Goal: Task Accomplishment & Management: Complete application form

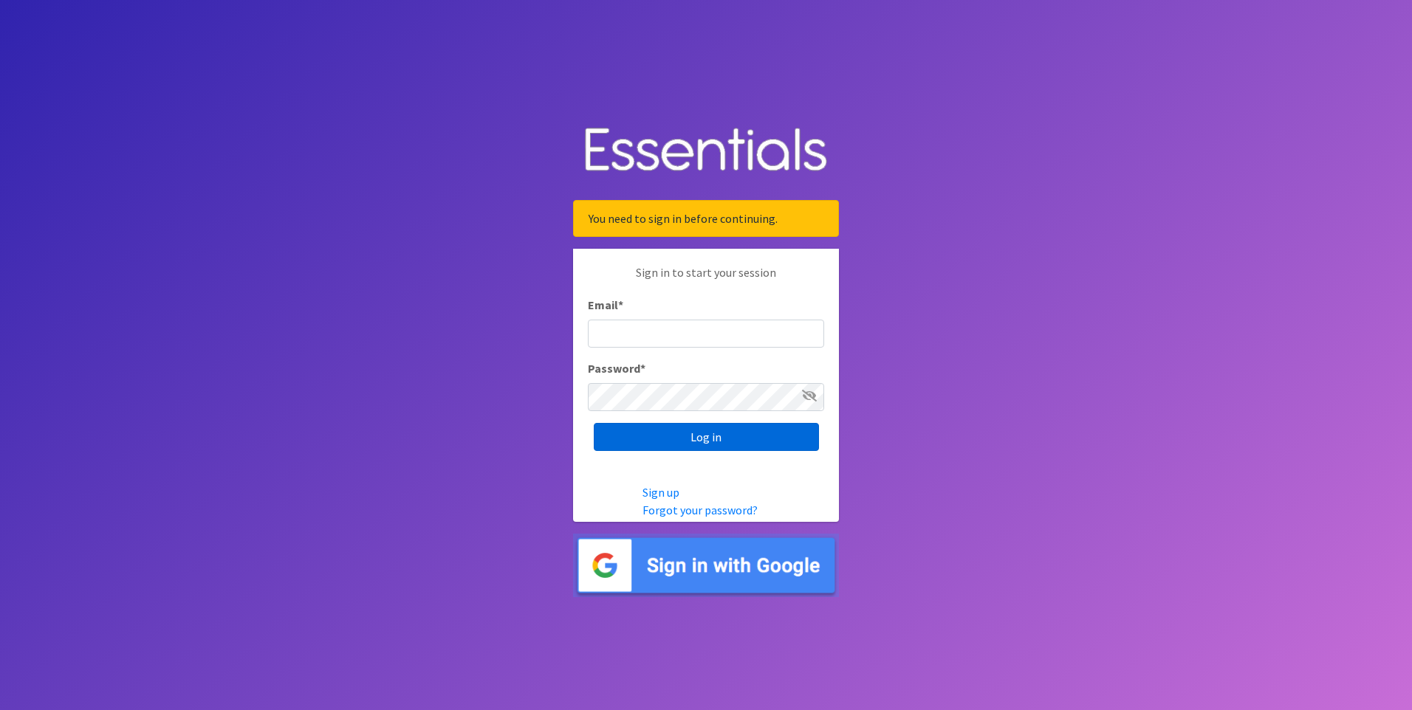
type input "[EMAIL_ADDRESS][DOMAIN_NAME]"
drag, startPoint x: 687, startPoint y: 449, endPoint x: 690, endPoint y: 441, distance: 8.0
click at [687, 447] on input "Log in" at bounding box center [706, 437] width 225 height 28
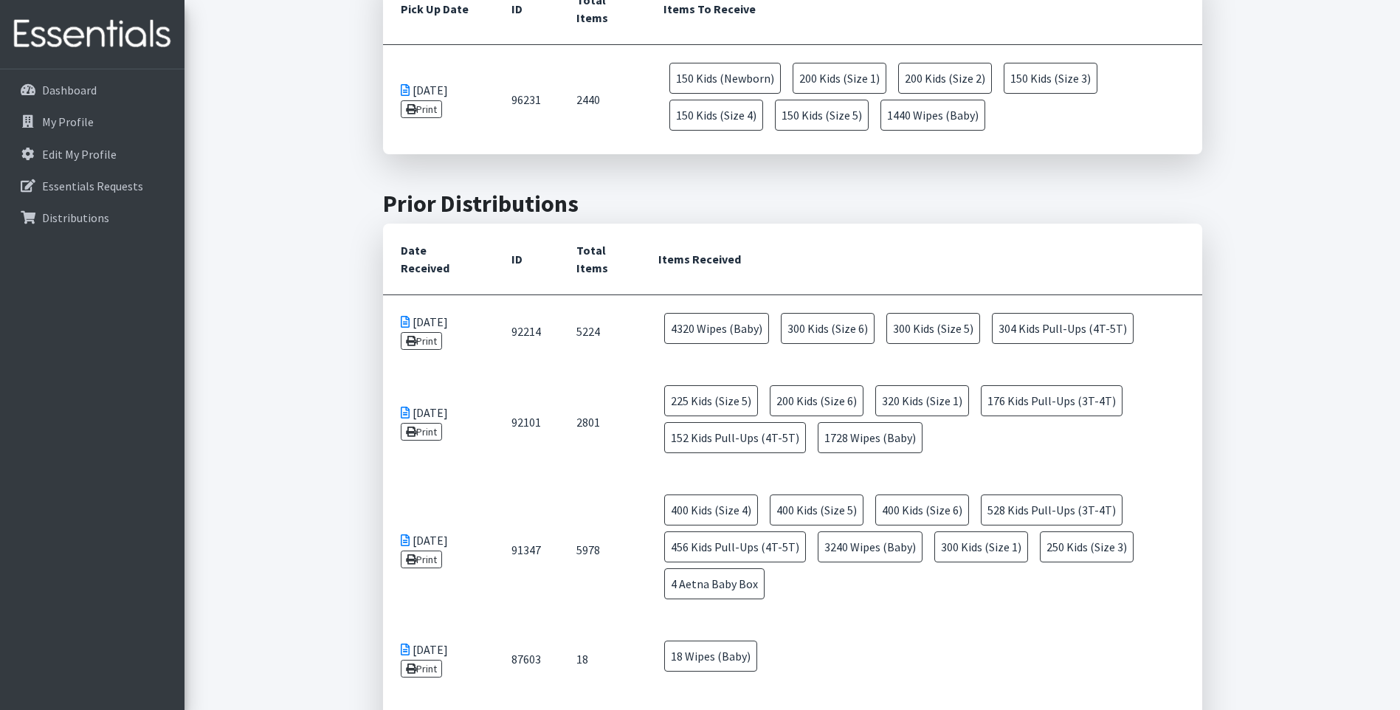
scroll to position [738, 0]
click at [77, 121] on p "My Profile" at bounding box center [68, 121] width 52 height 15
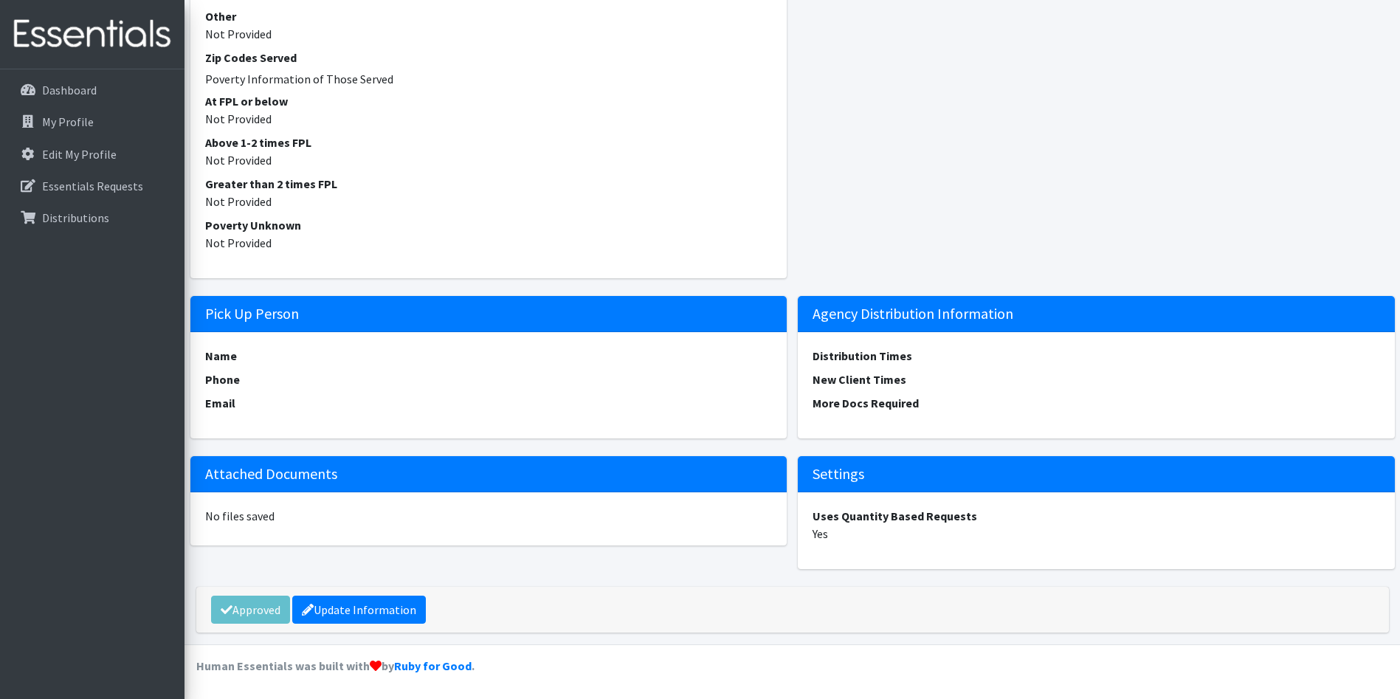
scroll to position [1673, 0]
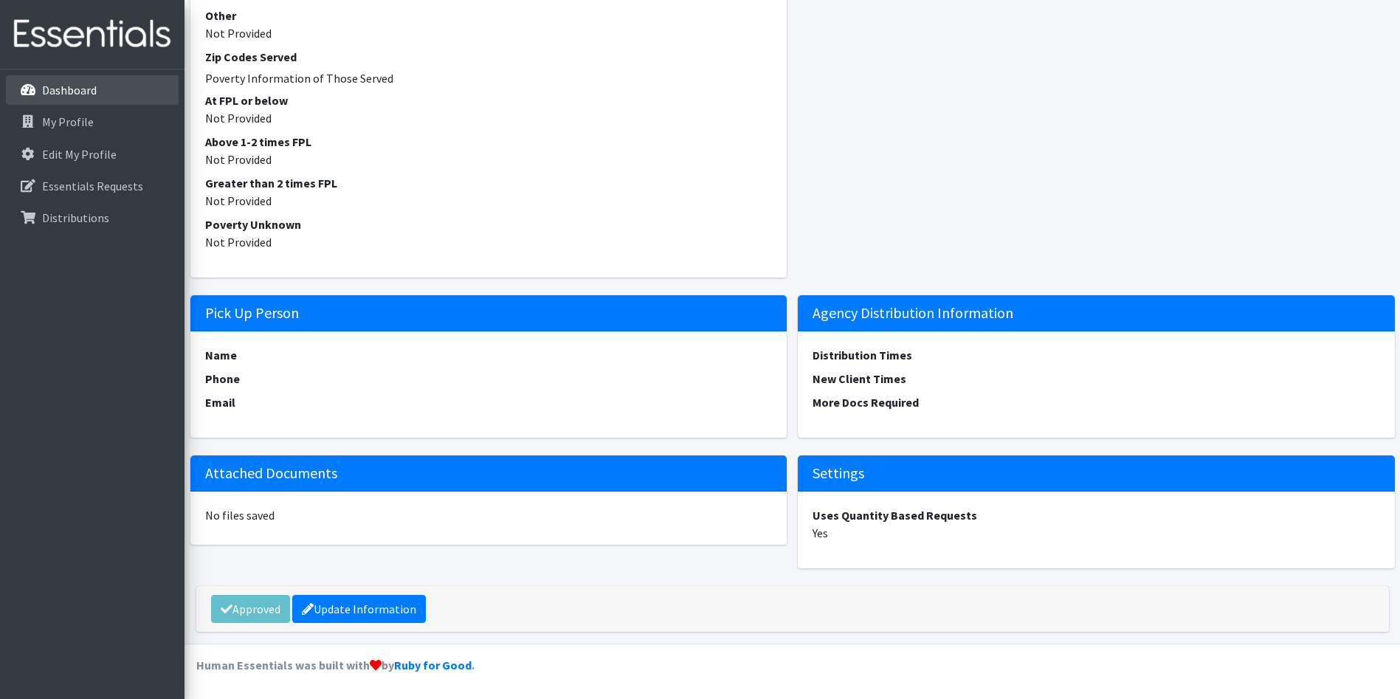
click at [75, 94] on p "Dashboard" at bounding box center [69, 90] width 55 height 15
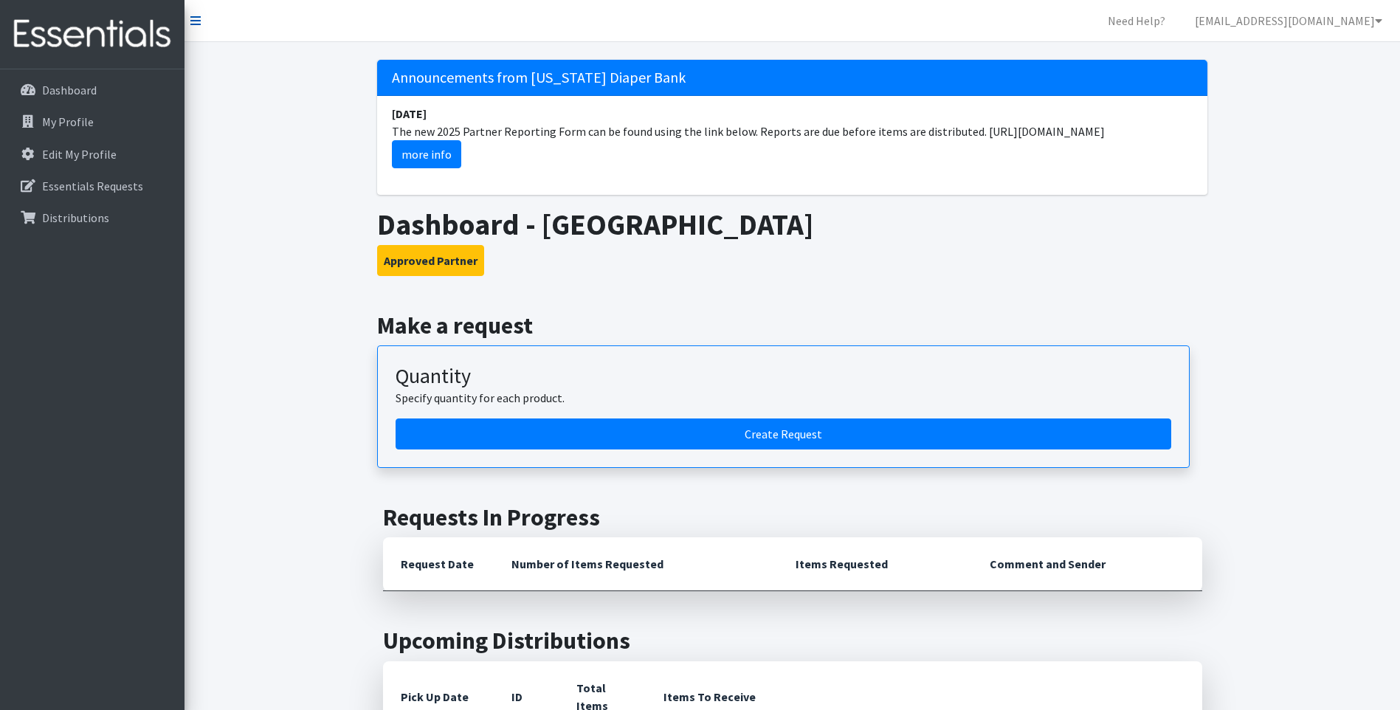
click at [193, 16] on icon at bounding box center [195, 21] width 10 height 12
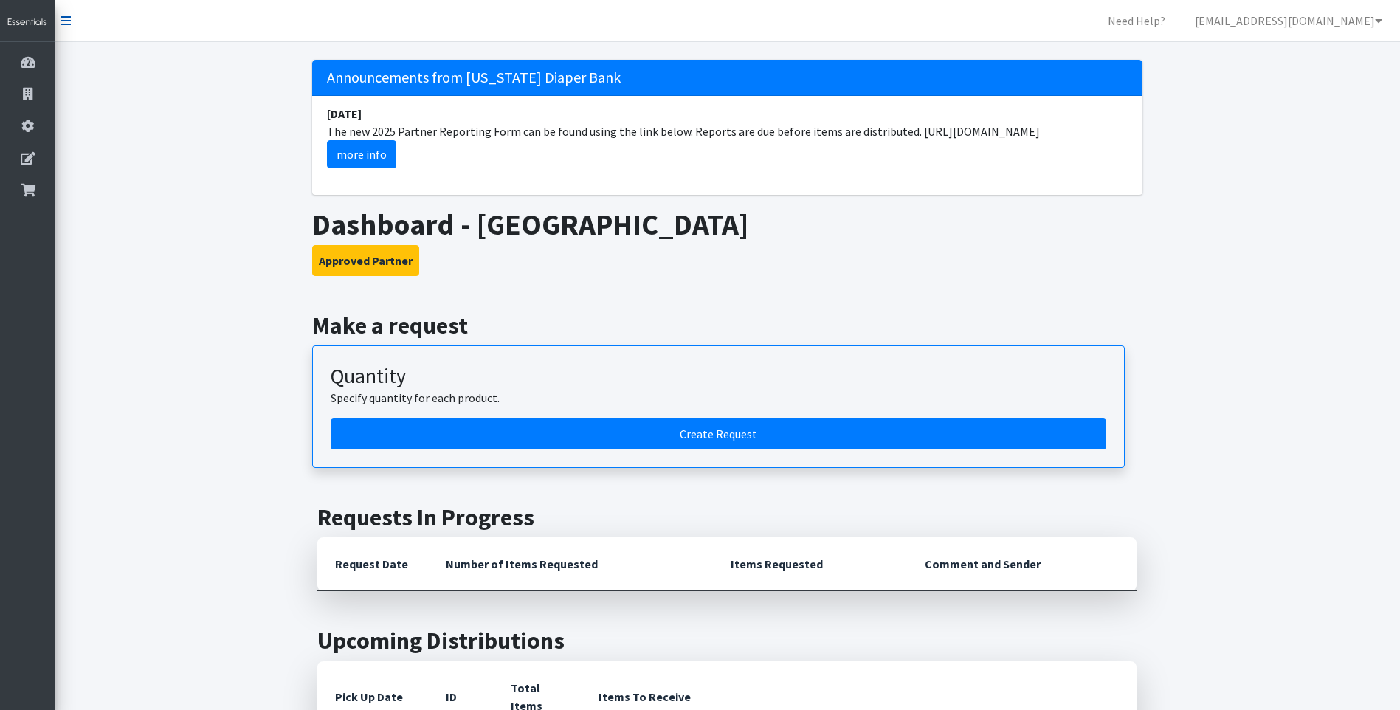
click at [63, 19] on icon at bounding box center [66, 21] width 10 height 12
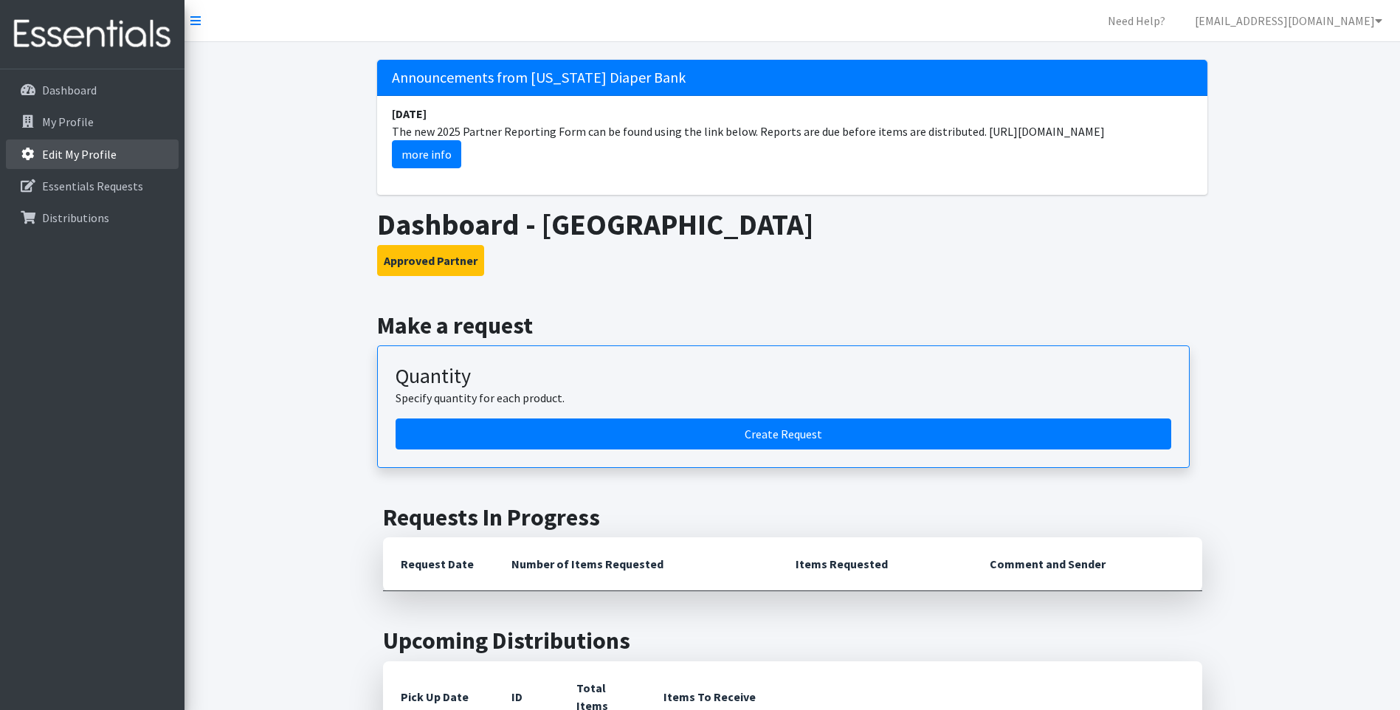
click at [69, 154] on p "Edit My Profile" at bounding box center [79, 154] width 75 height 15
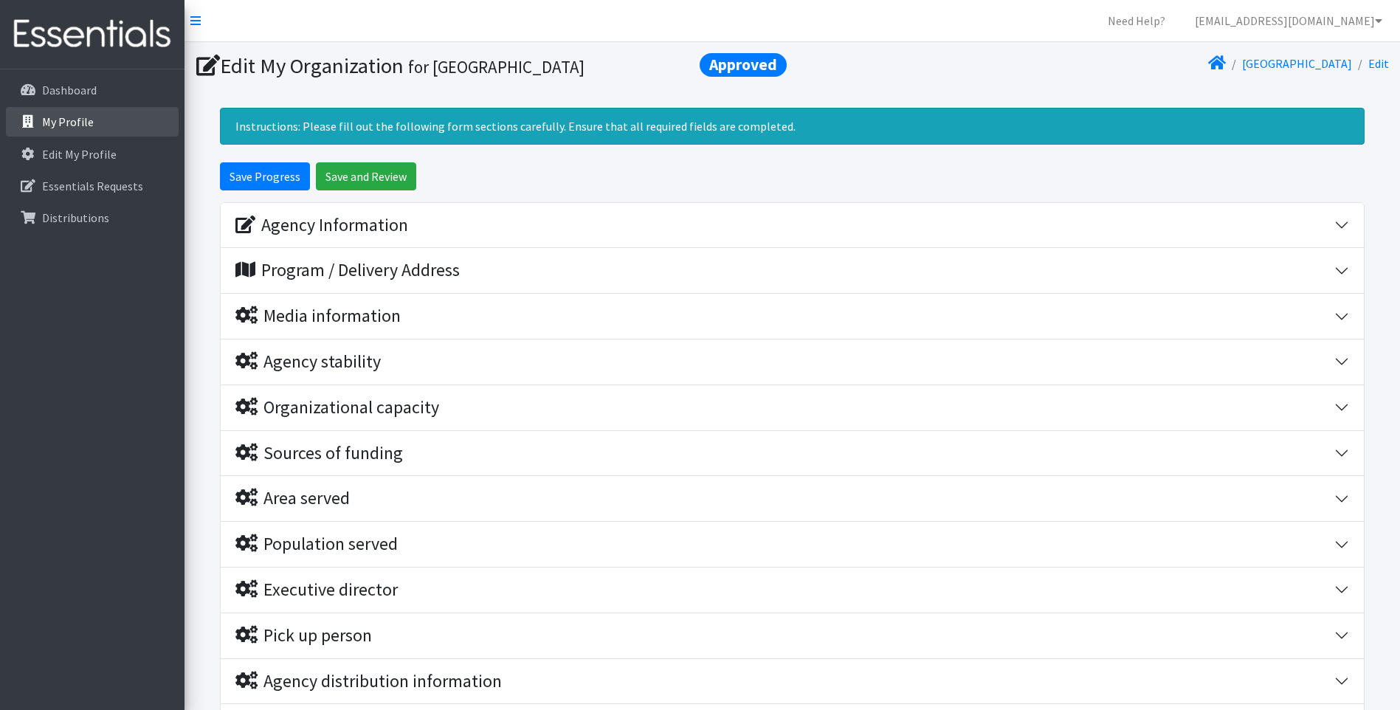
click at [70, 117] on p "My Profile" at bounding box center [68, 121] width 52 height 15
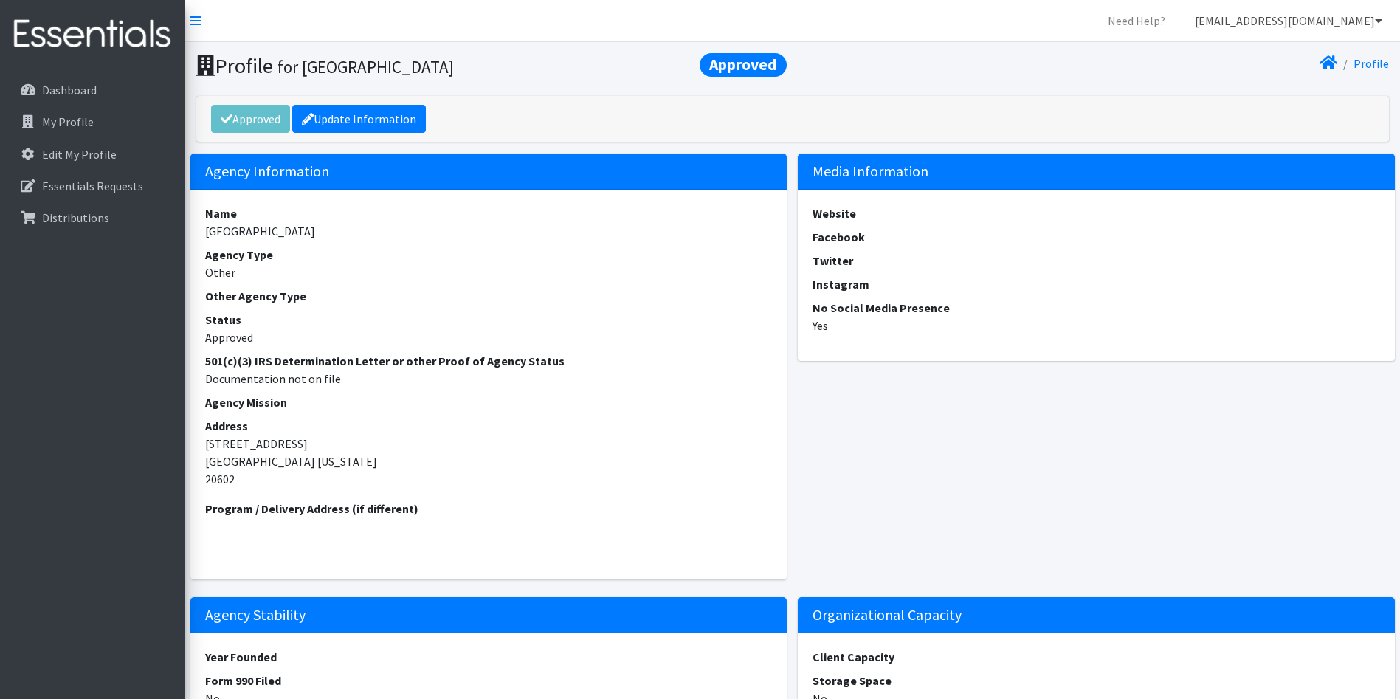
click at [1378, 23] on icon at bounding box center [1378, 21] width 7 height 12
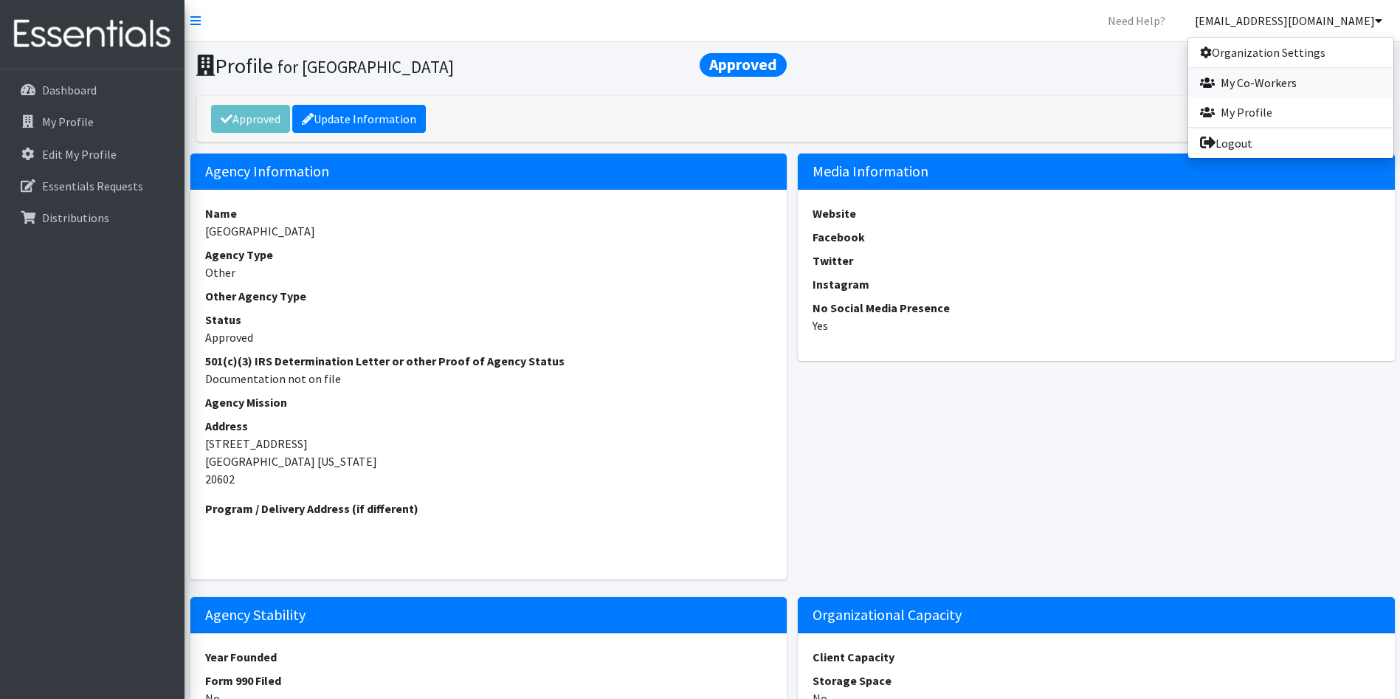
click at [1241, 83] on link "My Co-Workers" at bounding box center [1291, 83] width 205 height 30
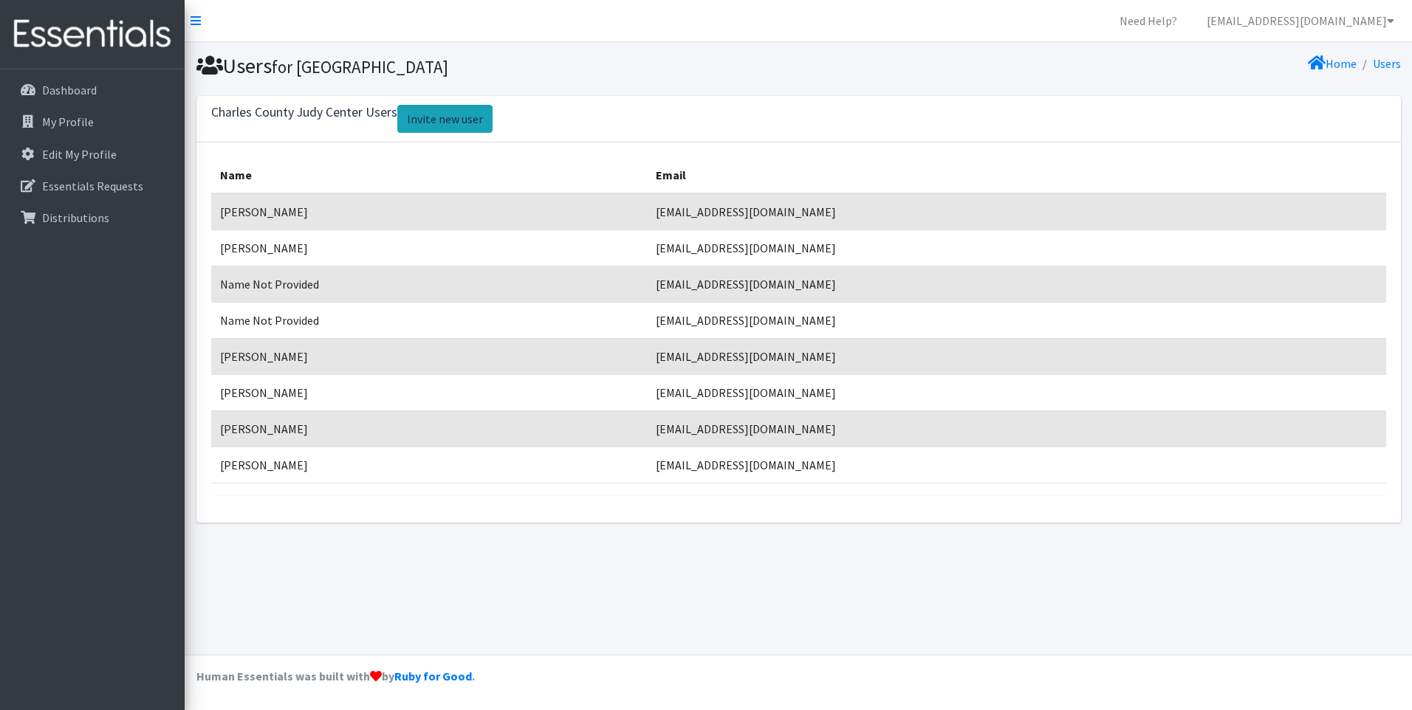
click at [445, 120] on link "Invite new user" at bounding box center [444, 119] width 95 height 28
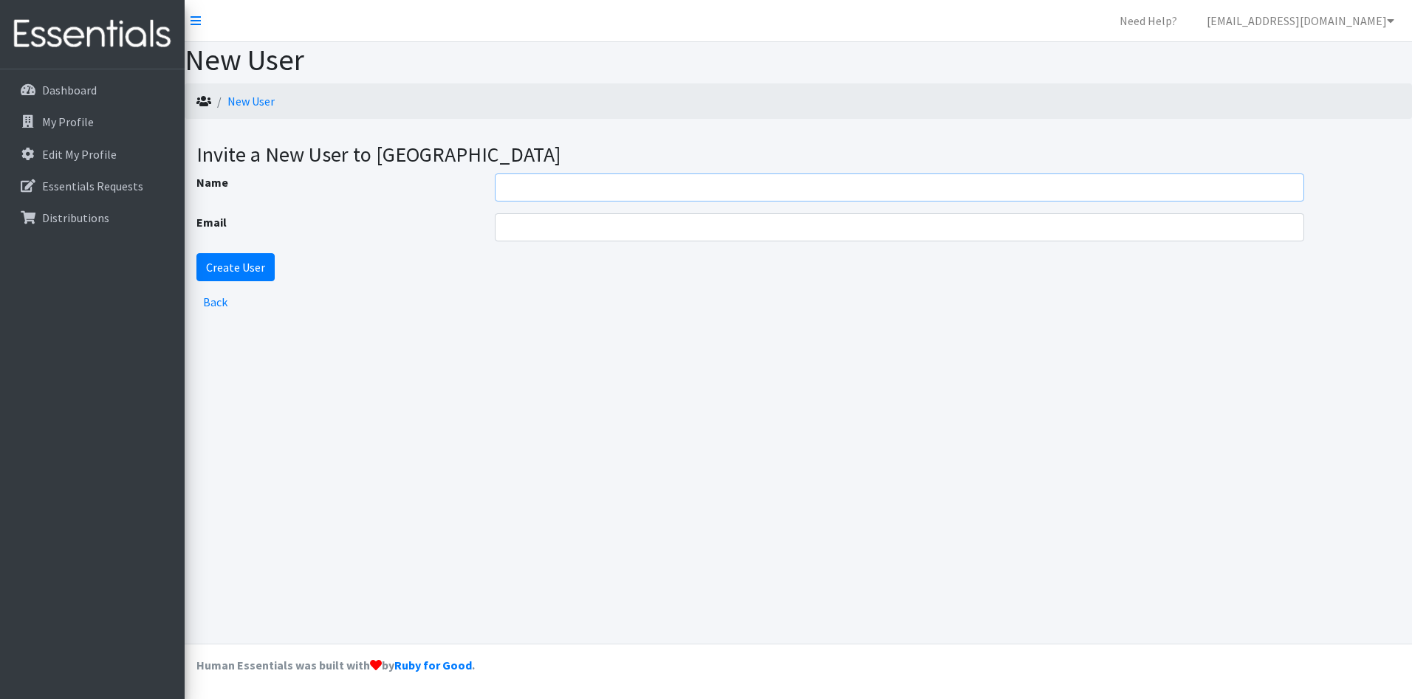
click at [511, 193] on input "Name" at bounding box center [900, 187] width 810 height 28
type input "[PERSON_NAME]"
click at [548, 226] on input "Email" at bounding box center [900, 227] width 810 height 28
type input "[EMAIL_ADDRESS][DOMAIN_NAME]"
click at [239, 265] on input "Create User" at bounding box center [235, 267] width 78 height 28
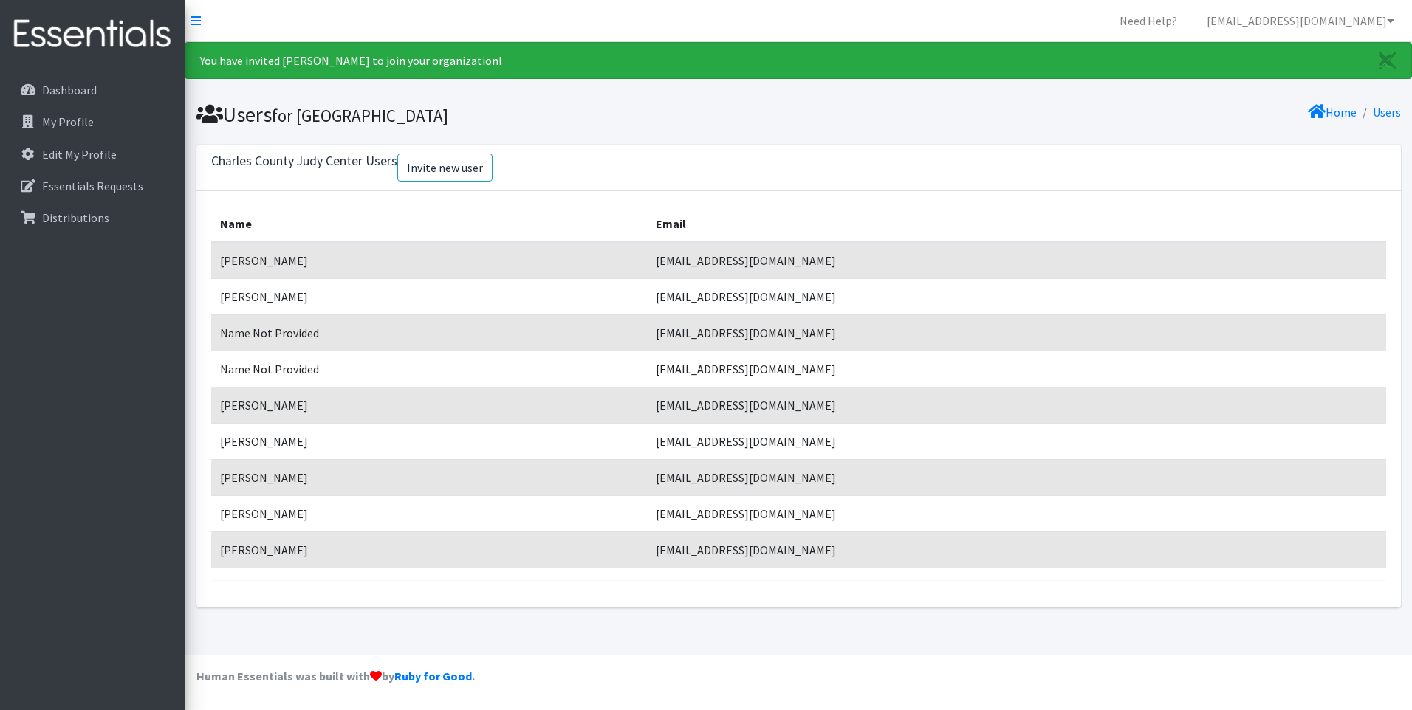
drag, startPoint x: 270, startPoint y: 298, endPoint x: 292, endPoint y: 296, distance: 21.5
click at [272, 298] on td "[PERSON_NAME]" at bounding box center [429, 296] width 436 height 36
click at [859, 300] on td "[EMAIL_ADDRESS][DOMAIN_NAME]" at bounding box center [1016, 296] width 739 height 36
click at [1387, 111] on link "Users" at bounding box center [1386, 112] width 28 height 15
click at [78, 176] on link "Essentials Requests" at bounding box center [92, 186] width 173 height 30
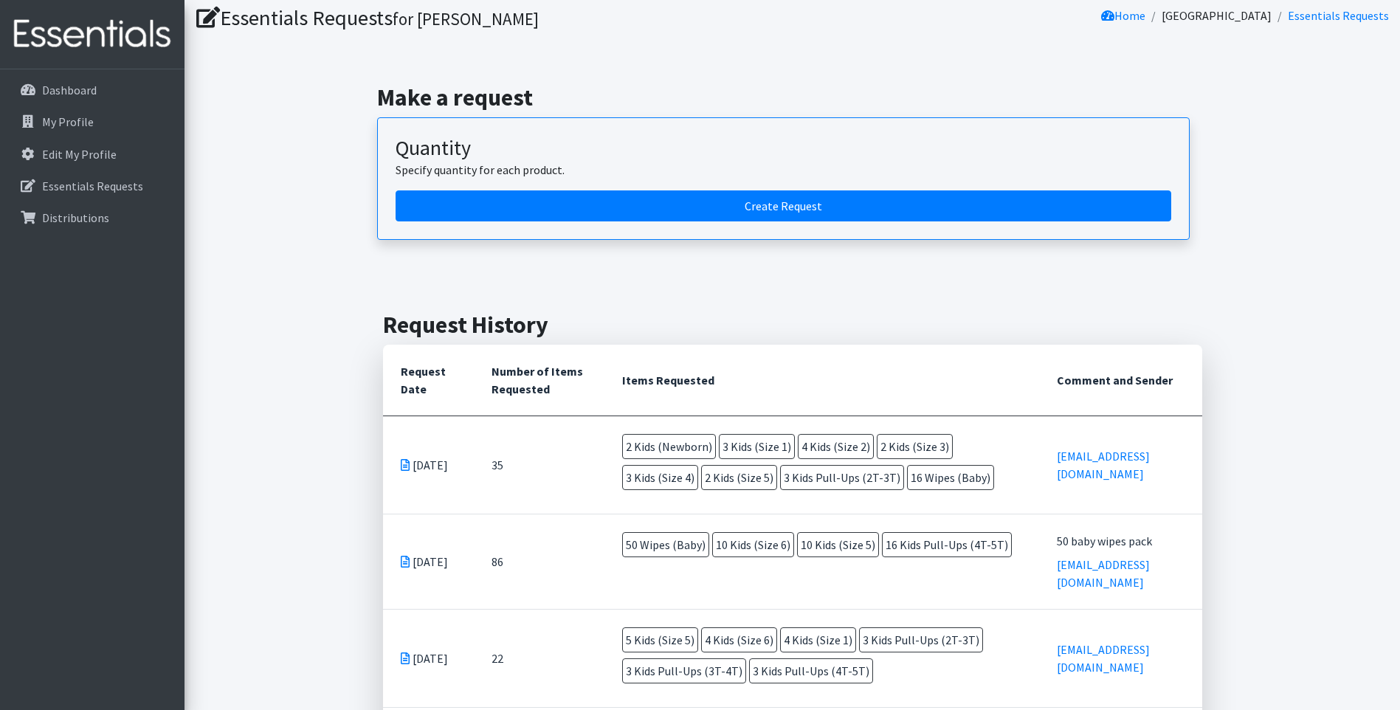
scroll to position [74, 0]
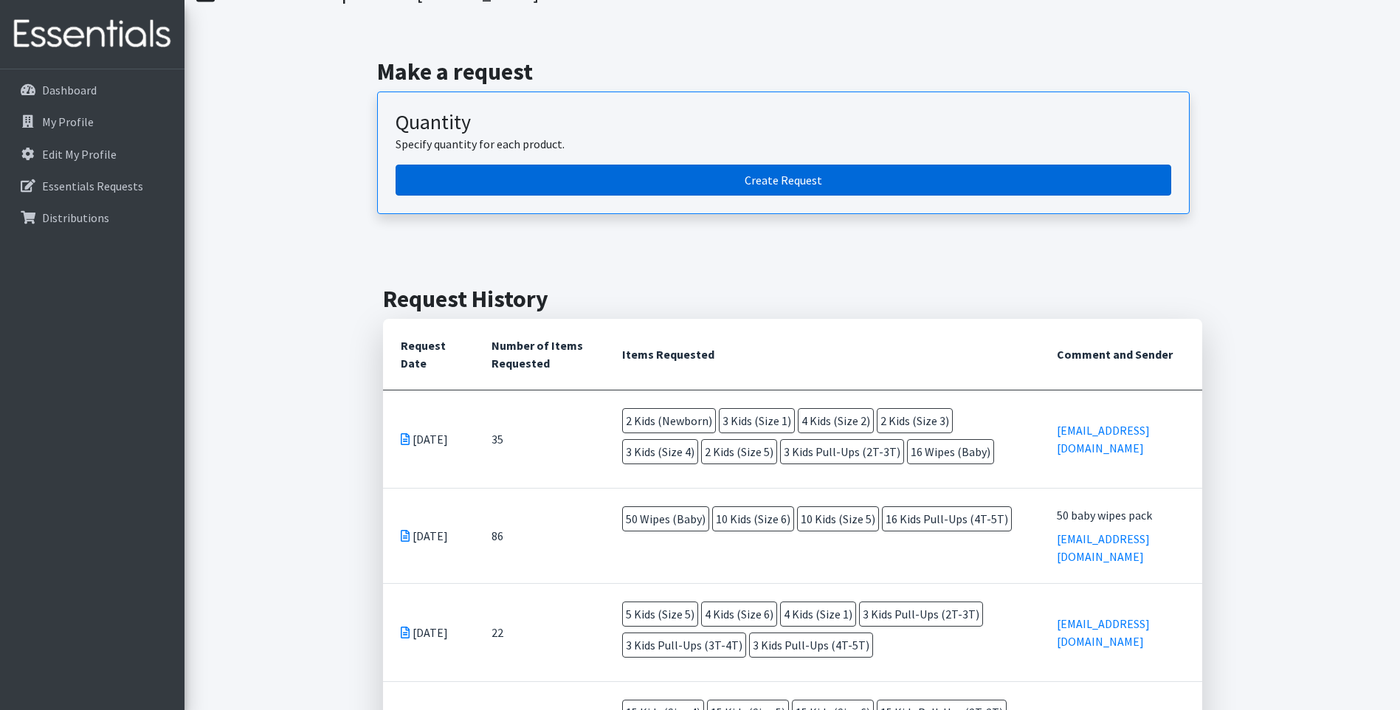
click at [786, 183] on link "Create Request" at bounding box center [784, 180] width 776 height 31
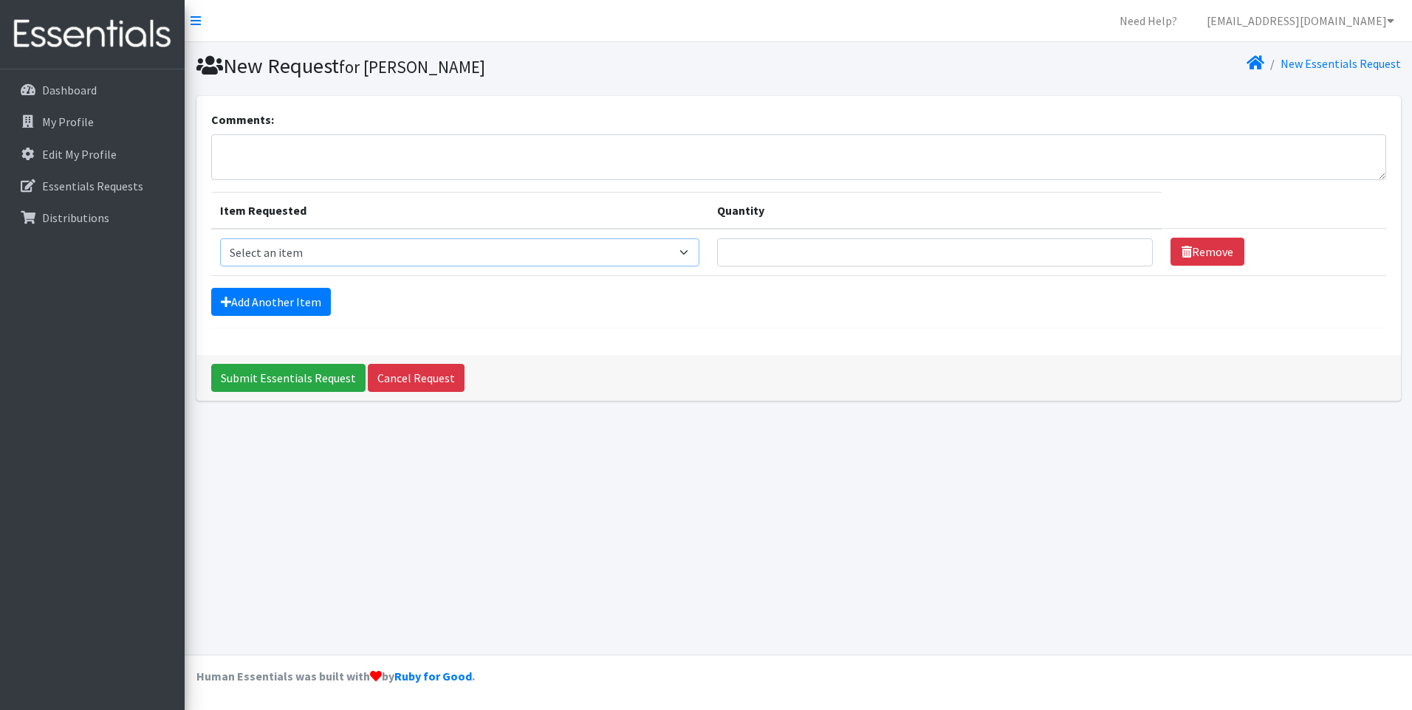
click at [687, 248] on select "Select an item Cloth Inserts (For Cloth Diapers) Kids (Newborn) Kids (Preemie) …" at bounding box center [459, 252] width 479 height 28
click at [785, 250] on input "Quantity" at bounding box center [935, 252] width 436 height 28
